Goal: Task Accomplishment & Management: Manage account settings

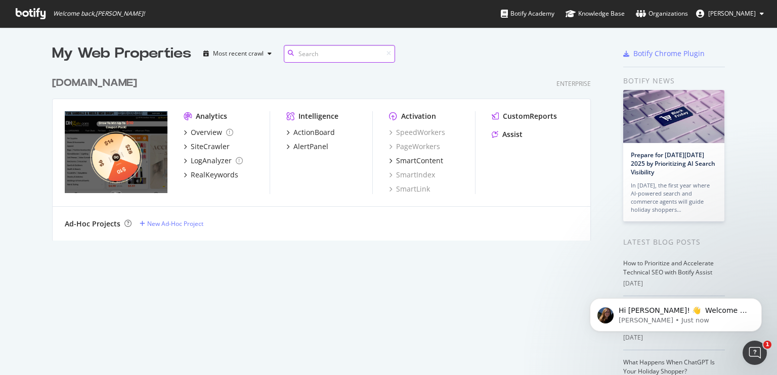
scroll to position [384, 761]
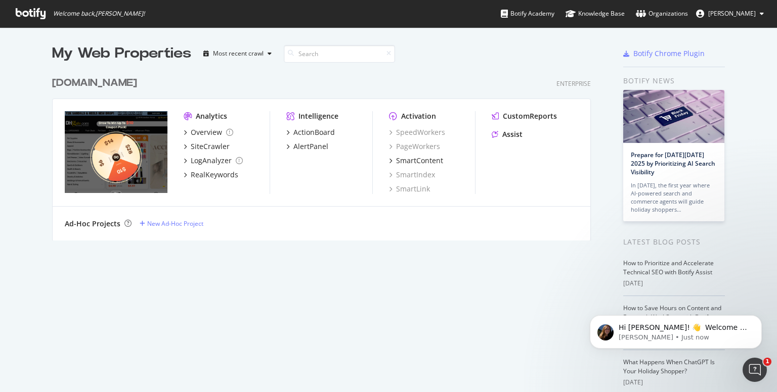
drag, startPoint x: 583, startPoint y: 6, endPoint x: 562, endPoint y: 10, distance: 20.7
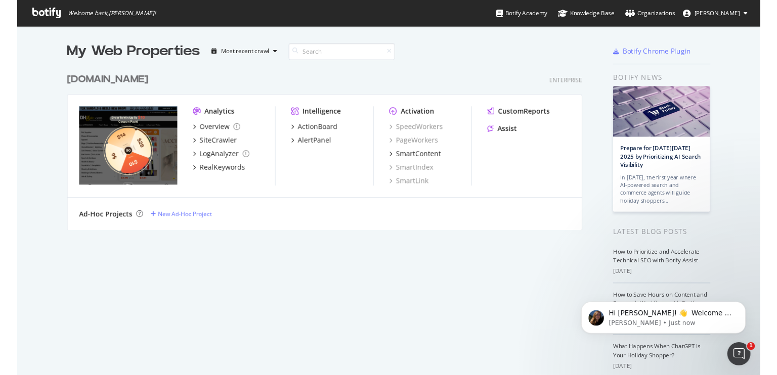
scroll to position [368, 761]
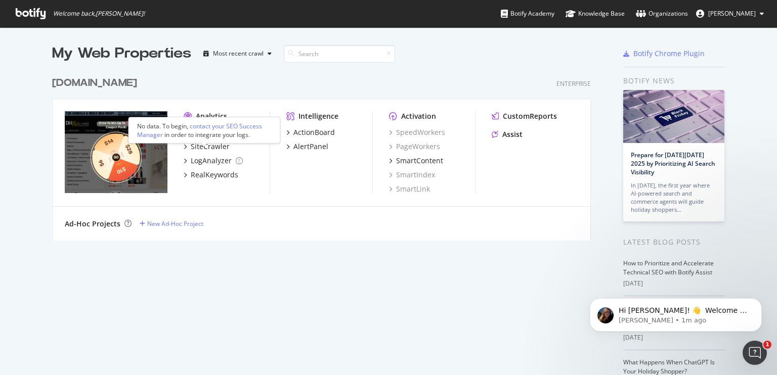
click at [184, 135] on icon "grid" at bounding box center [185, 132] width 3 height 5
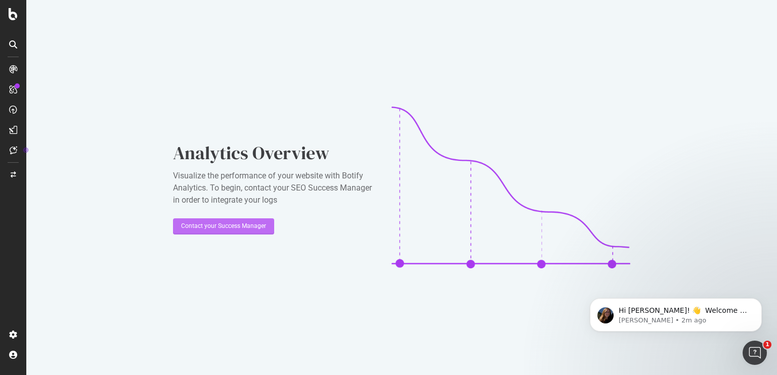
click at [216, 233] on div "Contact your Success Manager" at bounding box center [223, 226] width 85 height 15
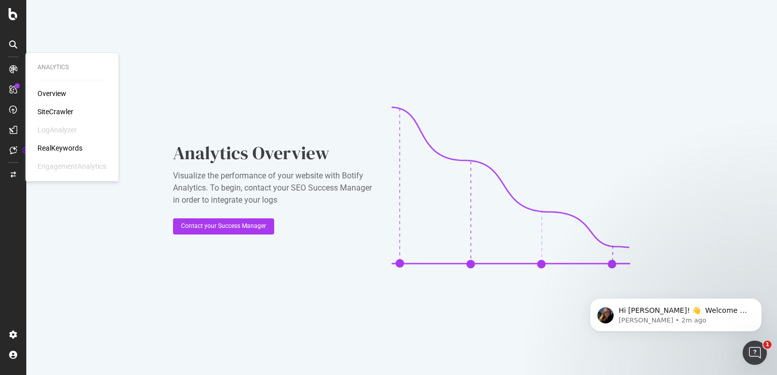
click at [48, 107] on div "SiteCrawler" at bounding box center [55, 112] width 36 height 10
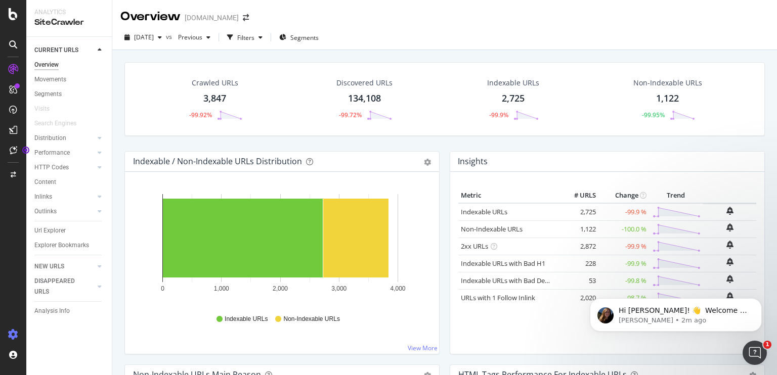
click at [15, 332] on icon at bounding box center [13, 335] width 10 height 10
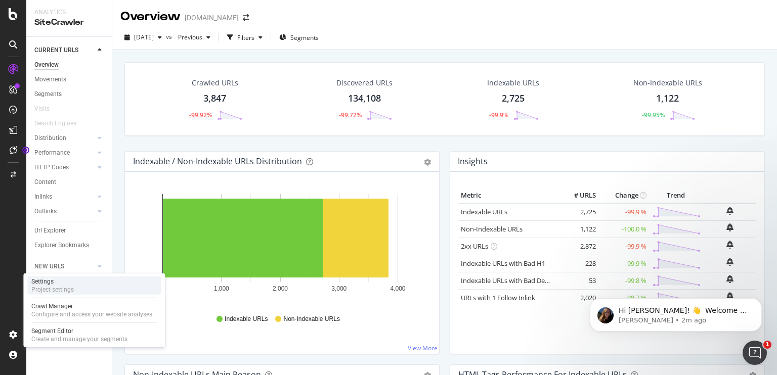
click at [41, 286] on div "Project settings" at bounding box center [52, 290] width 42 height 8
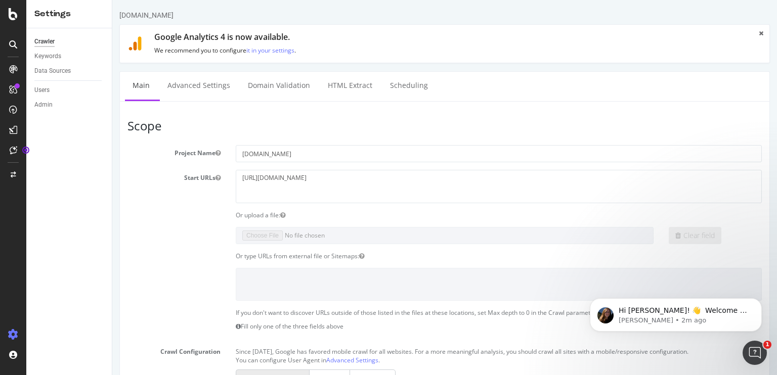
click at [0, 255] on div at bounding box center [13, 187] width 26 height 375
click at [52, 111] on div "SiteCrawler" at bounding box center [55, 112] width 36 height 10
